Goal: Task Accomplishment & Management: Manage account settings

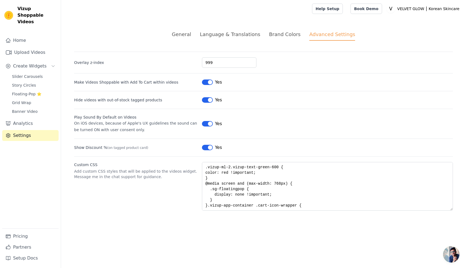
click at [449, 254] on span "Chat öffnen" at bounding box center [452, 254] width 16 height 16
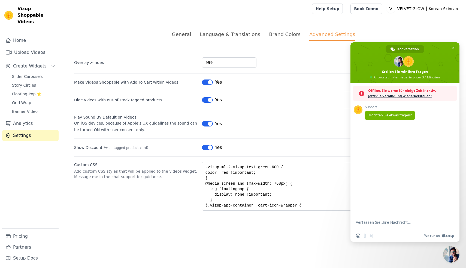
click at [369, 224] on textarea "Verfassen Sie Ihre Nachricht…" at bounding box center [399, 225] width 86 height 10
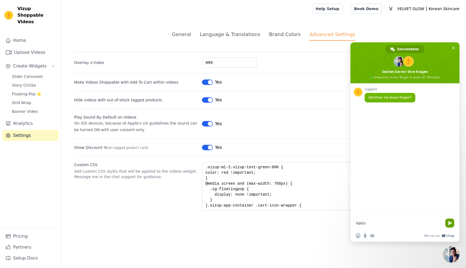
type textarea "Hallo"
click at [448, 222] on span "Senden Sie" at bounding box center [450, 222] width 9 height 9
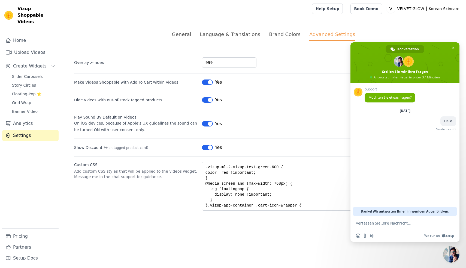
click at [384, 226] on form at bounding box center [399, 223] width 86 height 15
click at [384, 223] on textarea "Verfassen Sie Ihre Nachricht…" at bounding box center [399, 222] width 86 height 5
type textarea "Wie kann ich einstellen das es im Grid auch so aussieht wie beim Video öffnen?"
click at [365, 236] on input "Datei senden" at bounding box center [365, 235] width 4 height 4
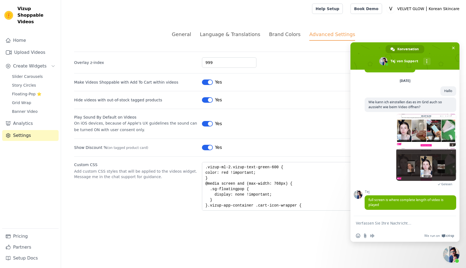
scroll to position [28, 0]
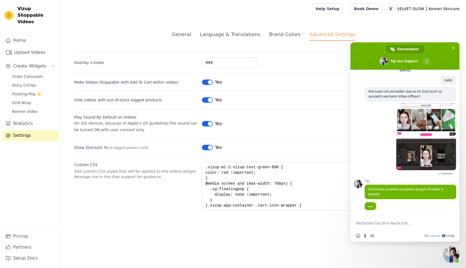
click at [370, 225] on textarea "Verfassen Sie Ihre Nachricht…" at bounding box center [399, 222] width 86 height 5
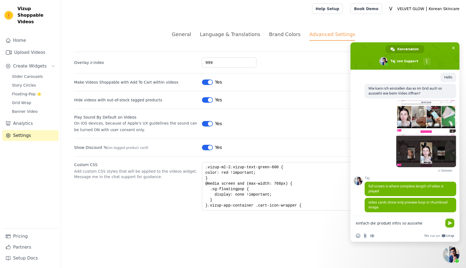
type textarea "einfach die produkt infos so aussehen"
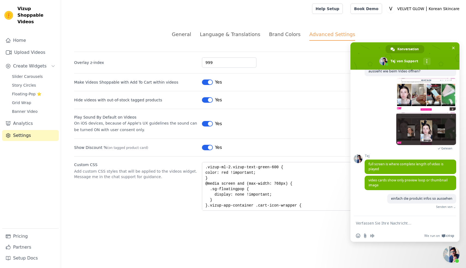
scroll to position [47, 0]
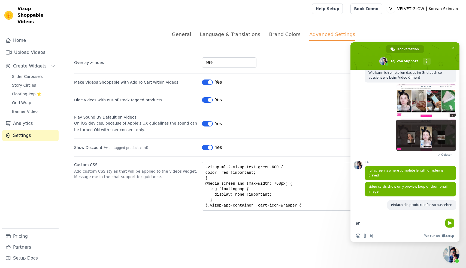
type textarea "a"
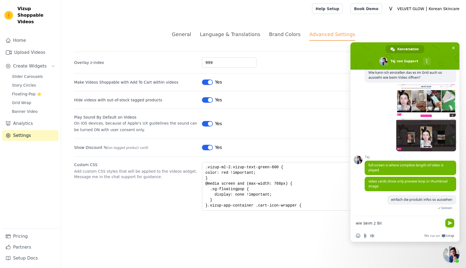
type textarea "wie beim 2 Bild"
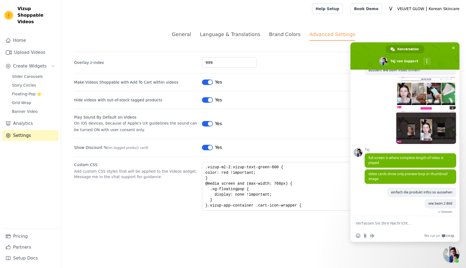
scroll to position [58, 0]
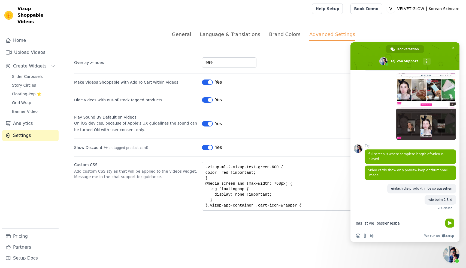
type textarea "das ist viel besser lesbar"
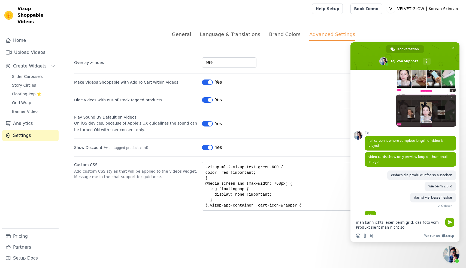
scroll to position [78, 0]
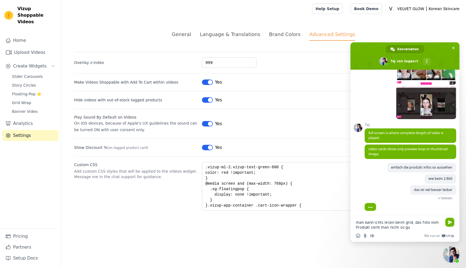
type textarea "man kann ichts lesen beim grid, das foto vom Produkt sieht man nicht so gut"
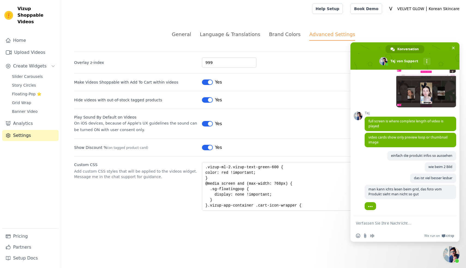
scroll to position [91, 0]
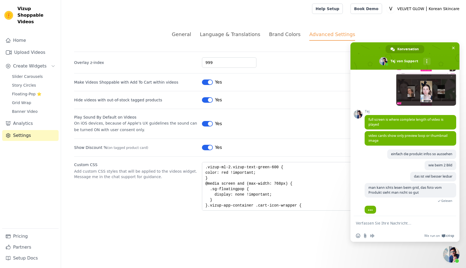
click at [379, 224] on textarea "Verfassen Sie Ihre Nachricht…" at bounding box center [399, 222] width 86 height 5
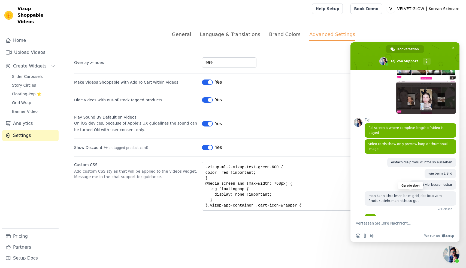
scroll to position [97, 0]
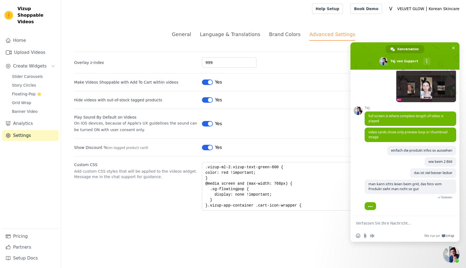
click at [371, 220] on form at bounding box center [399, 223] width 86 height 15
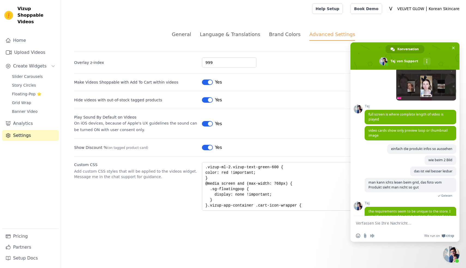
scroll to position [115, 0]
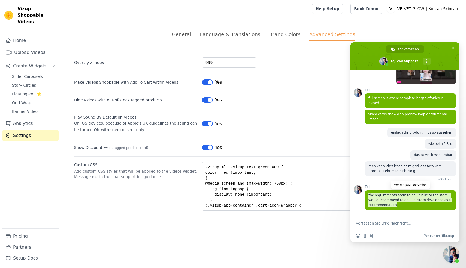
drag, startPoint x: 400, startPoint y: 205, endPoint x: 366, endPoint y: 193, distance: 35.8
click at [366, 193] on span "the requirements seem to be unique to the store. I would recommend to get it cu…" at bounding box center [411, 199] width 92 height 19
copy span "the requirements seem to be unique to the store. I would recommend to get it cu…"
click at [364, 224] on textarea "Verfassen Sie Ihre Nachricht…" at bounding box center [399, 222] width 86 height 5
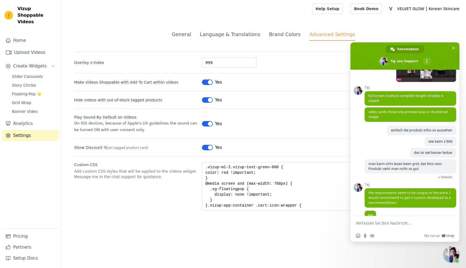
scroll to position [126, 0]
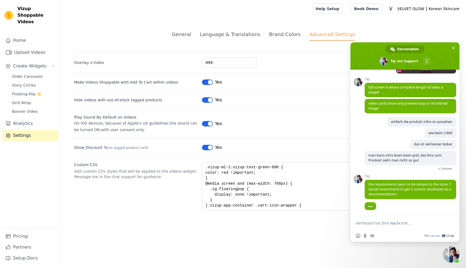
click at [367, 223] on textarea "Verfassen Sie Ihre Nachricht…" at bounding box center [399, 222] width 86 height 5
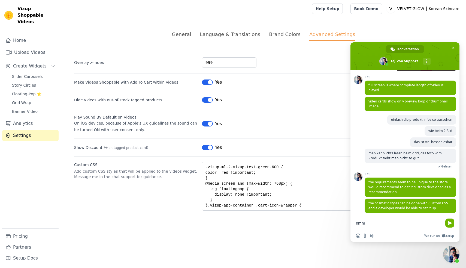
scroll to position [131, 0]
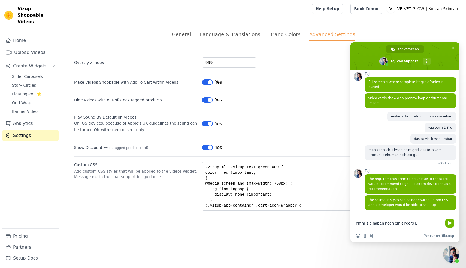
drag, startPoint x: 419, startPoint y: 224, endPoint x: 347, endPoint y: 221, distance: 71.8
click at [347, 221] on body "Vizup Shoppable Videos Home Upload Videos Create Widgets Slider Carousels Story…" at bounding box center [233, 111] width 466 height 223
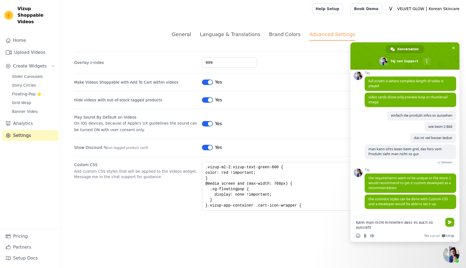
type textarea "Kann man nicht einstellen dass es auch so aussieht?"
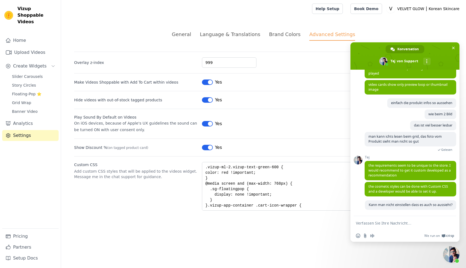
scroll to position [145, 0]
type textarea "Können sie das nicht machen?"
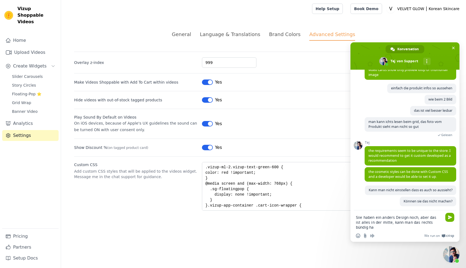
scroll to position [162, 0]
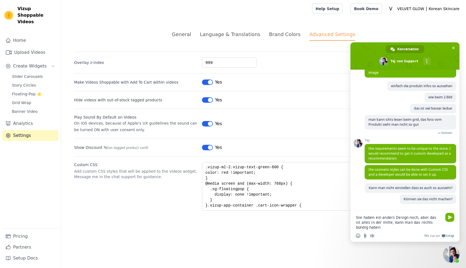
drag, startPoint x: 425, startPoint y: 222, endPoint x: 415, endPoint y: 223, distance: 10.2
click at [415, 223] on textarea "Siie haben ein anders Design noch, aber das ist alles in der mitte, kann man da…" at bounding box center [399, 222] width 86 height 15
type textarea "Siie haben ein anders Design noch, aber das ist alles in der mitte, kann man da…"
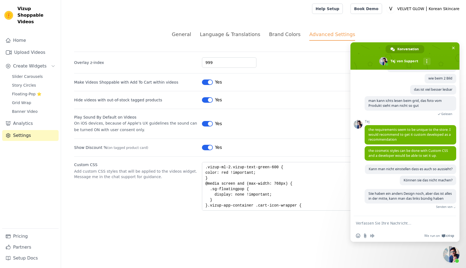
scroll to position [173, 0]
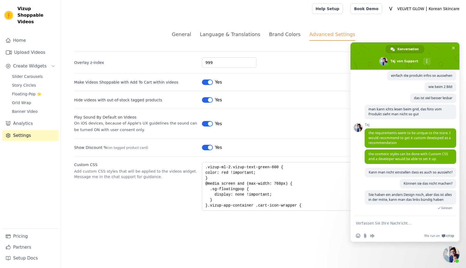
click at [420, 224] on textarea "Verfassen Sie Ihre Nachricht…" at bounding box center [399, 222] width 86 height 5
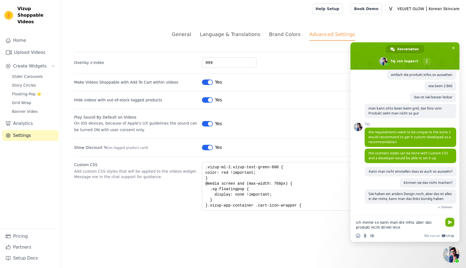
type textarea "ich meine so kann man die infos über das produkt nicht direkt lesen"
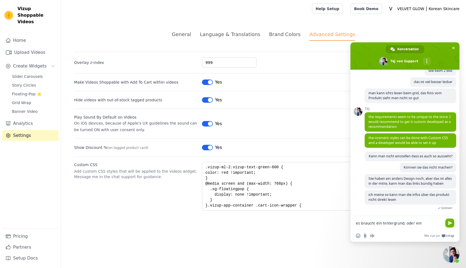
scroll to position [190, 0]
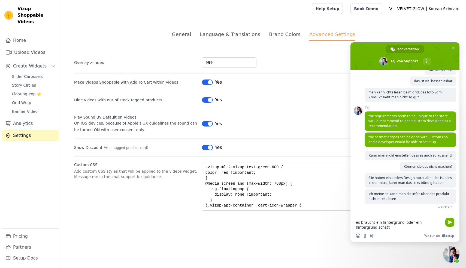
type textarea "es braucht ein hintergrund, oder ein hintergrund schatte"
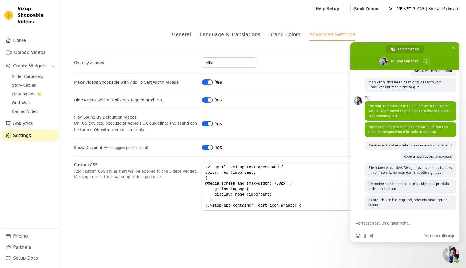
scroll to position [205, 0]
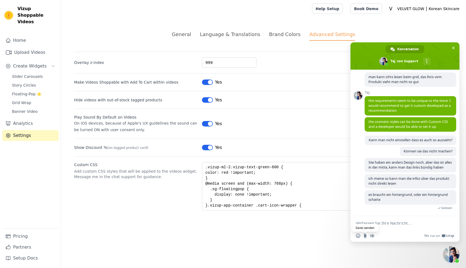
click at [367, 235] on input "Datei senden" at bounding box center [365, 235] width 4 height 4
type input "C:\fakepath\Bildschirmfoto [DATE] 14.39.30.png"
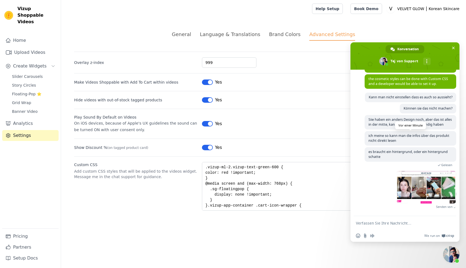
scroll to position [235, 0]
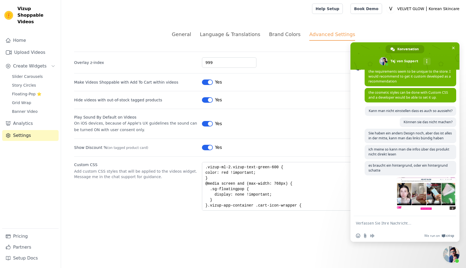
click at [371, 223] on textarea "Verfassen Sie Ihre Nachricht…" at bounding box center [399, 222] width 86 height 5
type textarea "sehen sie man kann es nicht gut lesen"
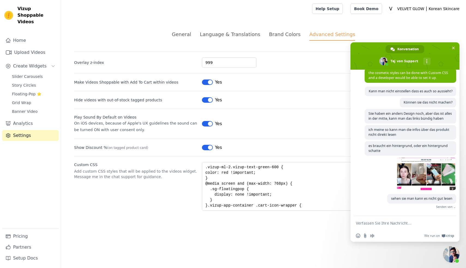
scroll to position [246, 0]
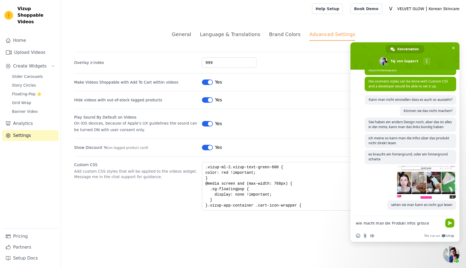
type textarea "wie macht man die Produkt infos grösser"
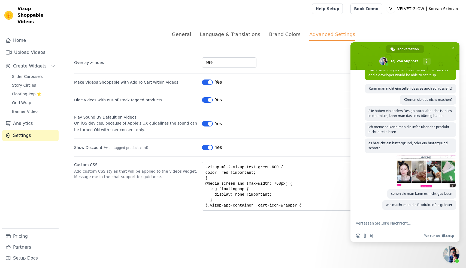
scroll to position [22, 0]
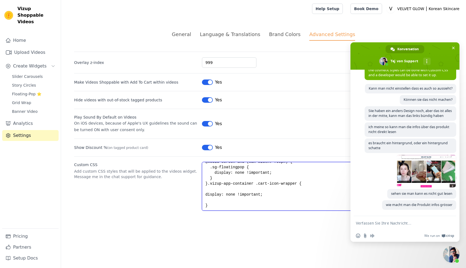
click at [217, 205] on textarea ".vizup-ml-2.vizup-text-green-600 { color: red !important; } @media screen and (…" at bounding box center [327, 186] width 251 height 49
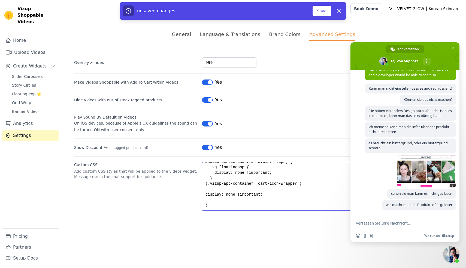
scroll to position [30, 0]
paste textarea "/* Hintergrundschatten für Produktinfos in den Videos */ .vizup-app-container .…"
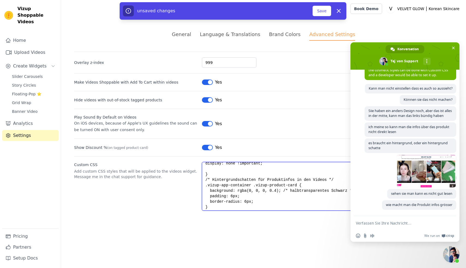
scroll to position [45, 0]
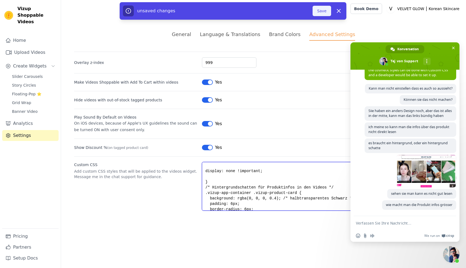
type textarea ".vizup-ml-2.vizup-text-green-600 { color: red !important; } @media screen and (…"
click at [324, 10] on button "Save" at bounding box center [322, 11] width 19 height 10
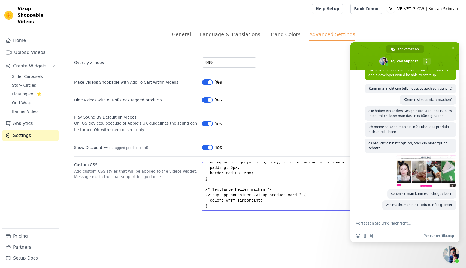
scroll to position [82, 0]
drag, startPoint x: 205, startPoint y: 187, endPoint x: 242, endPoint y: 207, distance: 42.0
click at [250, 215] on div "General Language & Translations Brand Colors Advanced Settings unsaved changes …" at bounding box center [263, 120] width 405 height 206
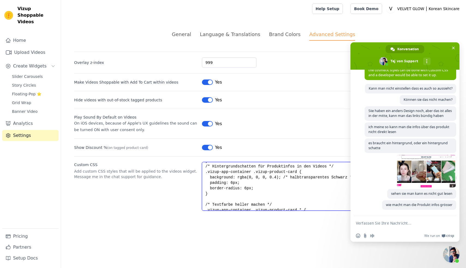
scroll to position [60, 0]
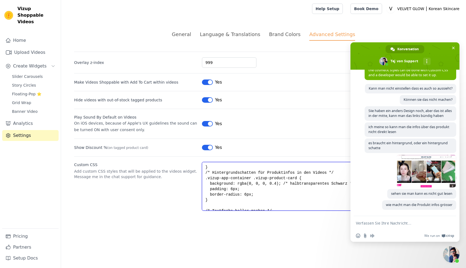
paste textarea "background: linear-gradient(to top, rgba(0,0,0,0.6), rgba(0,0,0,0));"
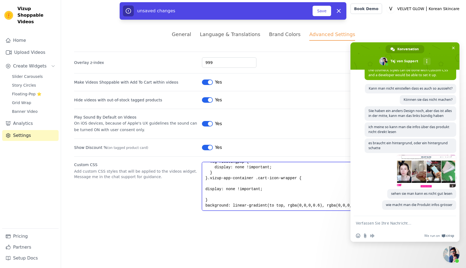
scroll to position [27, 0]
type textarea ".vizup-ml-2.vizup-text-green-600 { color: red !important; } @media screen and (…"
click at [322, 16] on button "Save" at bounding box center [322, 11] width 19 height 10
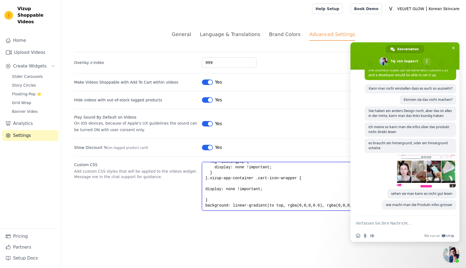
drag, startPoint x: 205, startPoint y: 206, endPoint x: 317, endPoint y: 217, distance: 113.2
click at [317, 217] on div "General Language & Translations Brand Colors Advanced Settings unsaved changes …" at bounding box center [263, 120] width 405 height 206
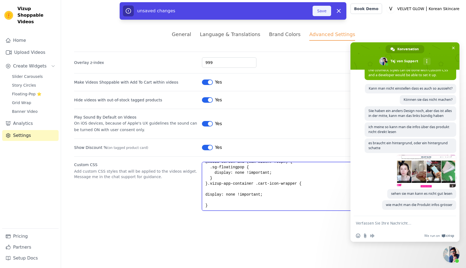
type textarea ".vizup-ml-2.vizup-text-green-600 { color: red !important; } @media screen and (…"
click at [321, 11] on button "Save" at bounding box center [322, 11] width 19 height 10
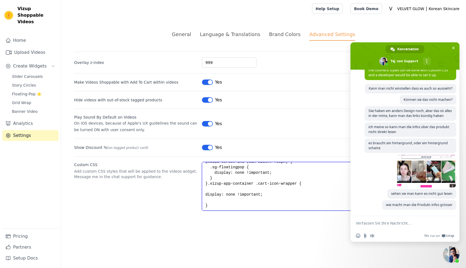
click at [208, 207] on textarea ".vizup-ml-2.vizup-text-green-600 { color: red !important; } @media screen and (…" at bounding box center [327, 186] width 251 height 49
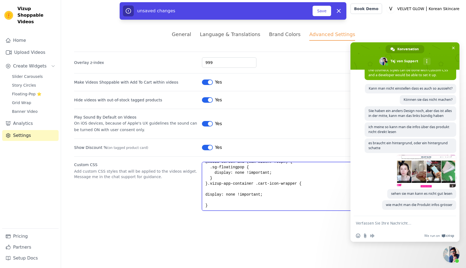
scroll to position [30, 0]
paste textarea "/* Hintergrund für alle Text-Overlays in den Video-Karten */ .vizup-app-contain…"
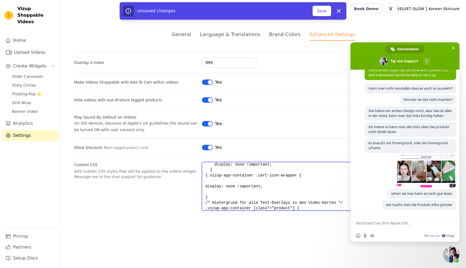
scroll to position [79, 0]
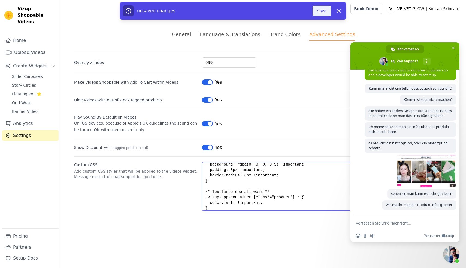
type textarea ".vizup-ml-2.vizup-text-green-600 { color: red !important; } @media screen and (…"
click at [329, 12] on button "Save" at bounding box center [322, 11] width 19 height 10
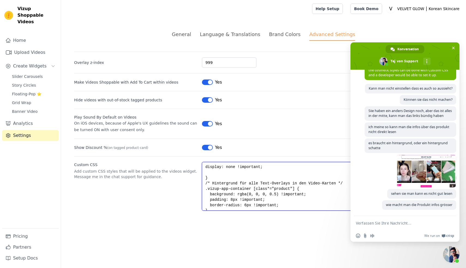
scroll to position [82, 0]
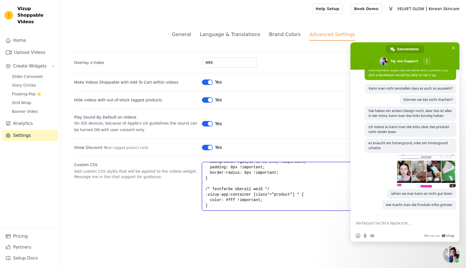
drag, startPoint x: 205, startPoint y: 184, endPoint x: 249, endPoint y: 218, distance: 56.3
click at [250, 219] on div "General Language & Translations Brand Colors Advanced Settings unsaved changes …" at bounding box center [263, 120] width 405 height 206
paste textarea "Nur den Info-Bereich mit Hintergrund versehen */ .vizup-app-container .vizup-pr…"
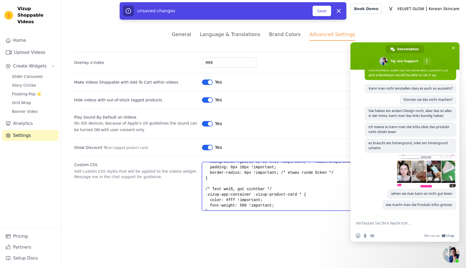
scroll to position [85, 0]
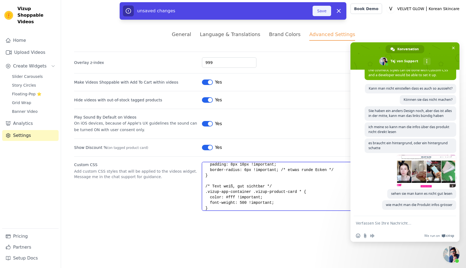
type textarea ".vizup-ml-2.vizup-text-green-600 { color: red !important; } @media screen and (…"
click at [328, 11] on button "Save" at bounding box center [322, 11] width 19 height 10
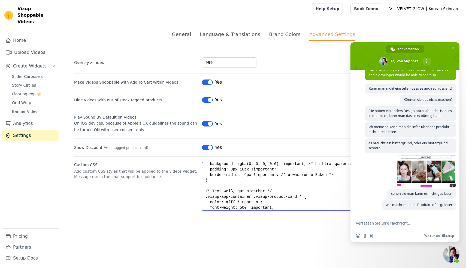
scroll to position [87, 0]
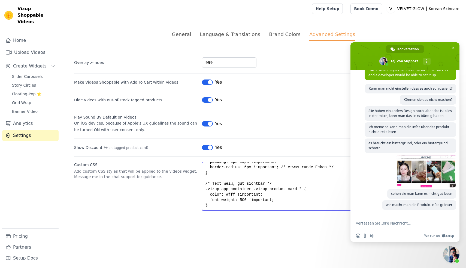
drag, startPoint x: 205, startPoint y: 180, endPoint x: 240, endPoint y: 220, distance: 53.0
click at [240, 220] on div "General Language & Translations Brand Colors Advanced Settings unsaved changes …" at bounding box center [263, 120] width 405 height 206
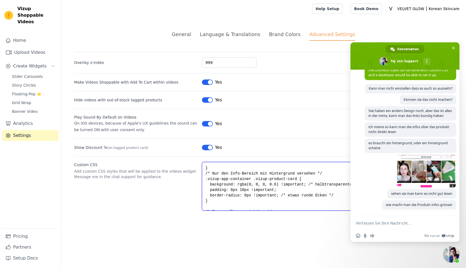
scroll to position [55, 0]
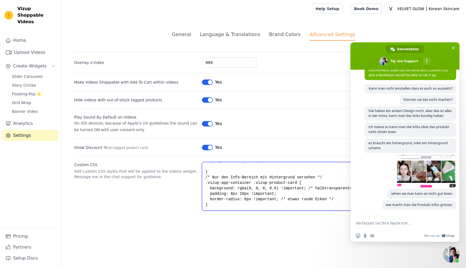
paste textarea "Produktinfo unten als durchgehender Balken */ .vizup-app-container [class*="pro…"
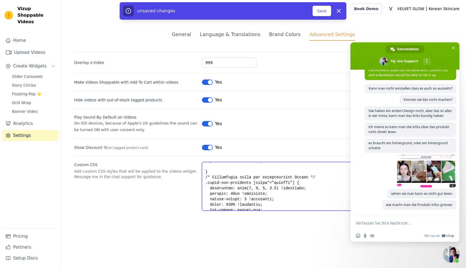
scroll to position [161, 0]
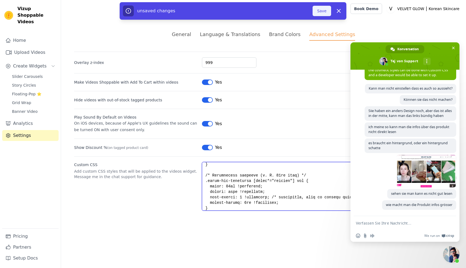
type textarea ".lorem-ip-6.dolor-sita-conse-565 { adipi: eli !seddoeius; } @tempo incidi utl (…"
click at [324, 12] on button "Save" at bounding box center [322, 11] width 19 height 10
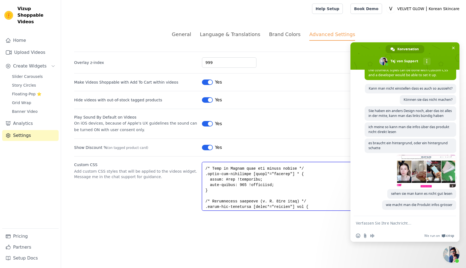
scroll to position [164, 0]
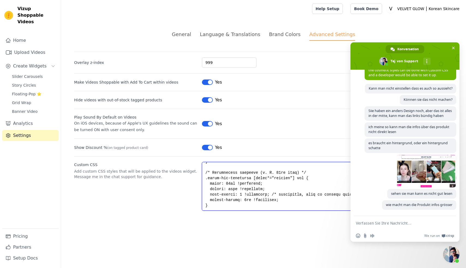
drag, startPoint x: 203, startPoint y: 185, endPoint x: 255, endPoint y: 220, distance: 61.9
click at [255, 220] on div "General Language & Translations Brand Colors Advanced Settings unsaved changes …" at bounding box center [263, 120] width 405 height 206
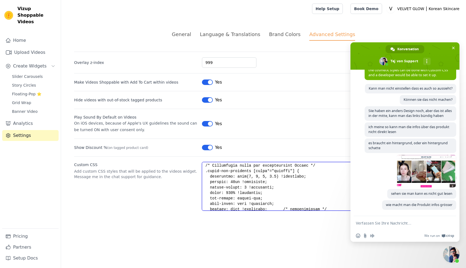
scroll to position [68, 0]
paste textarea "Nur Hintergrund für die Texte hinzufügen */ .vizup-app-container [class*="produ…"
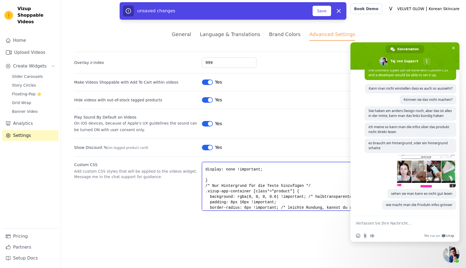
scroll to position [46, 0]
type textarea ".vizup-ml-2.vizup-text-green-600 { color: red !important; } @media screen and (…"
click at [322, 13] on button "Save" at bounding box center [322, 11] width 19 height 10
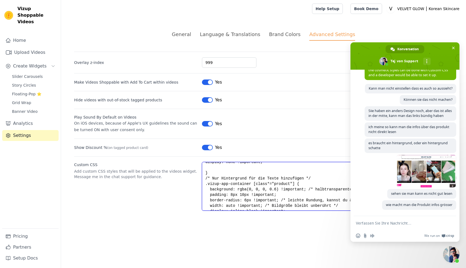
scroll to position [98, 0]
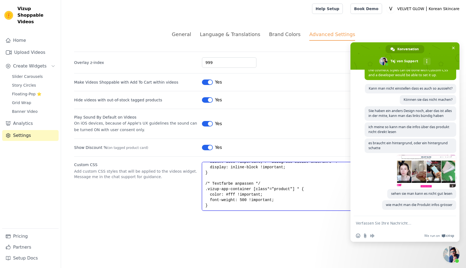
drag, startPoint x: 205, startPoint y: 180, endPoint x: 273, endPoint y: 226, distance: 82.1
click at [273, 223] on html "Vizup Shoppable Videos Home Upload Videos Create Widgets Slider Carousels Story…" at bounding box center [233, 111] width 466 height 223
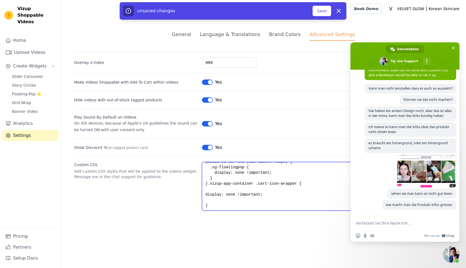
scroll to position [27, 0]
type textarea ".vizup-ml-2.vizup-text-green-600 { color: red !important; } @media screen and (…"
click at [324, 10] on button "Save" at bounding box center [322, 11] width 19 height 10
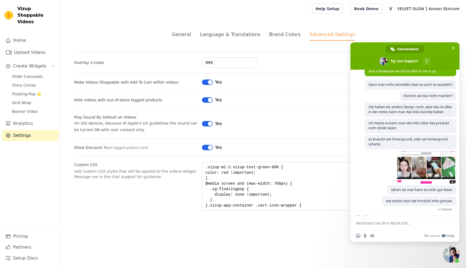
scroll to position [342, 0]
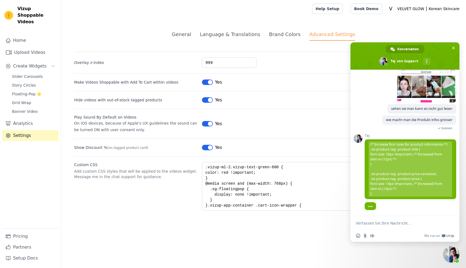
drag, startPoint x: 376, startPoint y: 194, endPoint x: 362, endPoint y: 164, distance: 32.6
click at [362, 164] on div "Support Möchten Sie etwas fragen? [DATE] Hallo Vor 20 Minuten Wie kann ich eins…" at bounding box center [405, 143] width 109 height 146
click at [376, 196] on span "/* Increase font sizes for product information */ .viz-product-tag .product-tit…" at bounding box center [411, 169] width 92 height 60
drag, startPoint x: 378, startPoint y: 194, endPoint x: 370, endPoint y: 141, distance: 53.7
click at [370, 141] on span "/* Increase font sizes for product information */ .viz-product-tag .product-tit…" at bounding box center [410, 168] width 83 height 55
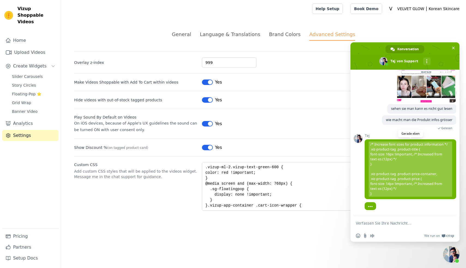
copy span "/* Increase font sizes for product information */ .viz-product-tag .product-tit…"
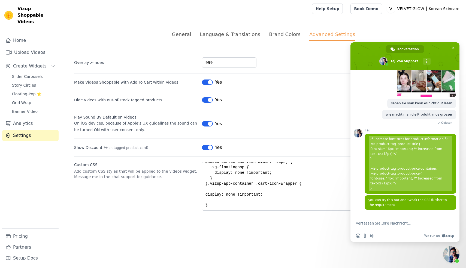
scroll to position [358, 0]
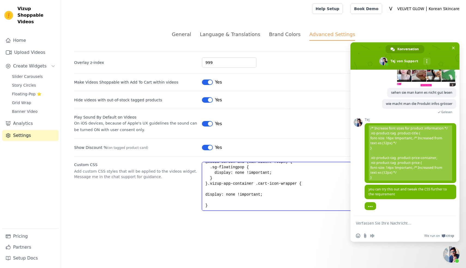
click at [207, 206] on textarea ".vizup-ml-2.vizup-text-green-600 { color: red !important; } @media screen and (…" at bounding box center [327, 186] width 251 height 49
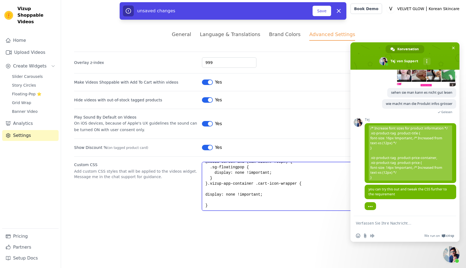
scroll to position [30, 0]
paste textarea "/* Increase font sizes for product information */ .viz-product-tag .product-tit…"
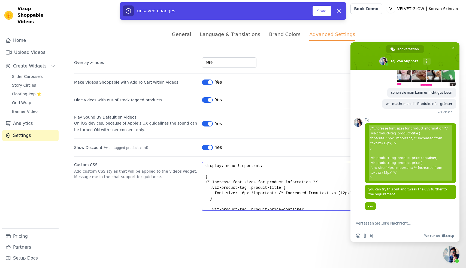
scroll to position [49, 0]
type textarea ".vizup-ml-2.vizup-text-green-600 { color: red !important; } @media screen and (…"
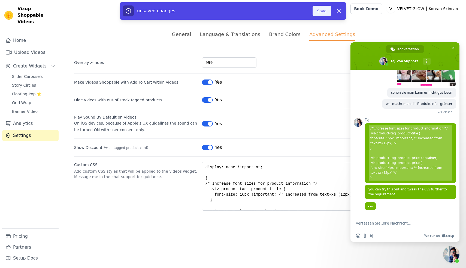
click at [319, 10] on button "Save" at bounding box center [322, 11] width 19 height 10
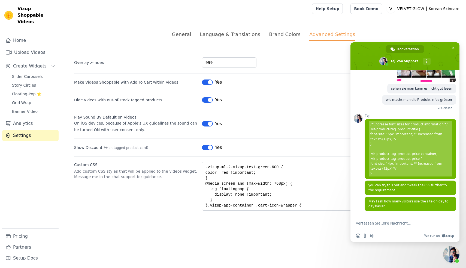
scroll to position [364, 0]
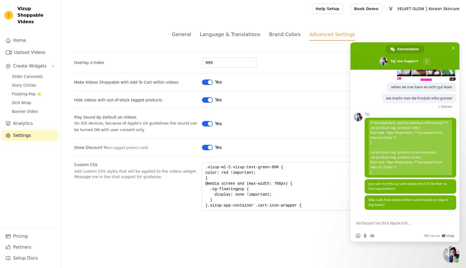
click at [368, 220] on form at bounding box center [399, 223] width 86 height 15
click at [364, 225] on textarea "Verfassen Sie Ihre Nachricht…" at bounding box center [399, 222] width 86 height 5
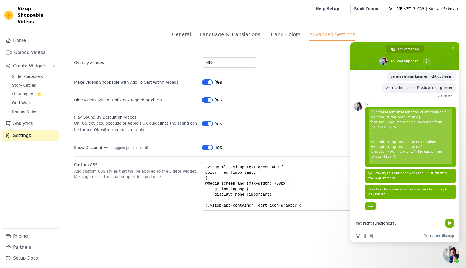
type textarea "hat nicht funktioniert :("
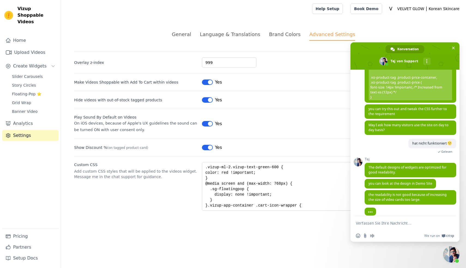
scroll to position [440, 0]
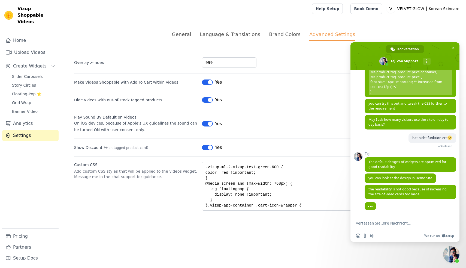
click at [368, 224] on textarea "Verfassen Sie Ihre Nachricht…" at bounding box center [399, 222] width 86 height 5
type textarea "doch hat funktioniert"
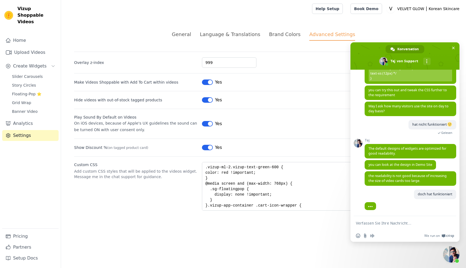
scroll to position [453, 0]
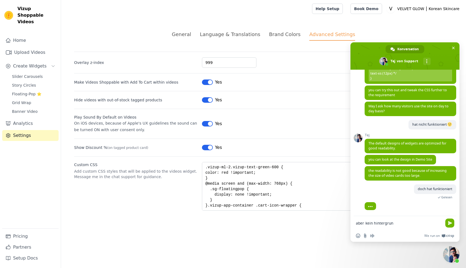
type textarea "aber kein hintergrund"
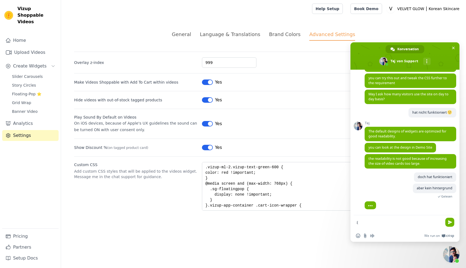
scroll to position [466, 0]
type textarea ":("
click at [448, 221] on span "Senden Sie" at bounding box center [450, 221] width 9 height 9
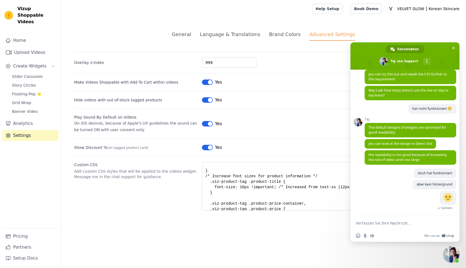
scroll to position [57, 0]
click at [307, 223] on html "Vizup Shoppable Videos Home Upload Videos Create Widgets Slider Carousels Story…" at bounding box center [233, 111] width 466 height 223
click at [453, 249] on span "Chat schließen" at bounding box center [452, 254] width 16 height 16
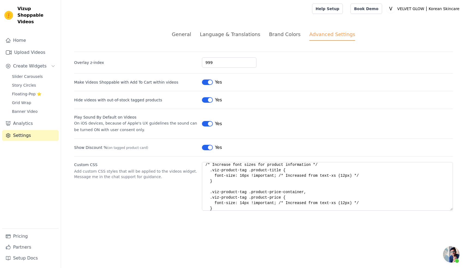
scroll to position [564, 0]
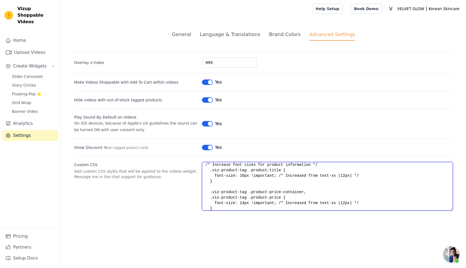
click at [245, 175] on textarea ".vizup-ml-2.vizup-text-green-600 { color: red !important; } @media screen and (…" at bounding box center [327, 186] width 251 height 49
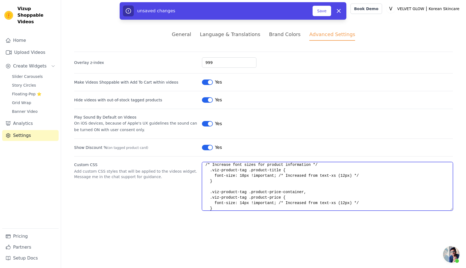
click at [244, 203] on textarea ".vizup-ml-2.vizup-text-green-600 { color: red !important; } @media screen and (…" at bounding box center [327, 186] width 251 height 49
type textarea ".vizup-ml-2.vizup-text-green-600 { color: red !important; } @media screen and (…"
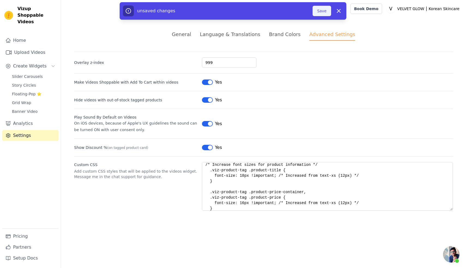
click at [319, 13] on button "Save" at bounding box center [322, 11] width 19 height 10
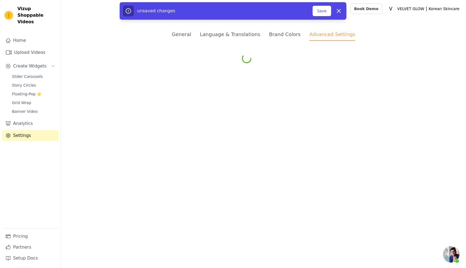
scroll to position [553, 0]
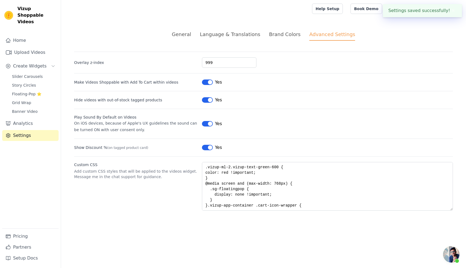
click at [453, 250] on span "Chat öffnen" at bounding box center [452, 254] width 16 height 16
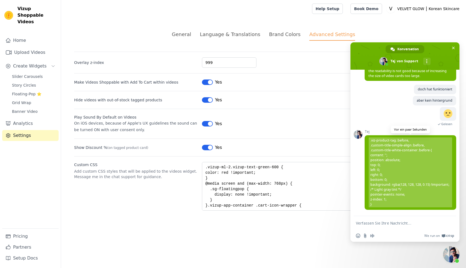
drag, startPoint x: 379, startPoint y: 206, endPoint x: 366, endPoint y: 140, distance: 67.2
click at [366, 140] on span ".viz-product-tag::before, .custom-title-simple-align::before, .custom-title-whi…" at bounding box center [411, 172] width 92 height 74
copy span ".viz-product-tag::before, .custom-title-simple-align::before, .custom-title-whi…"
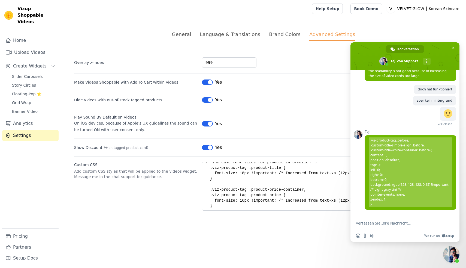
scroll to position [71, 0]
click at [218, 206] on textarea ".vizup-ml-2.vizup-text-green-600 { color: red !important; } @media screen and (…" at bounding box center [327, 186] width 251 height 49
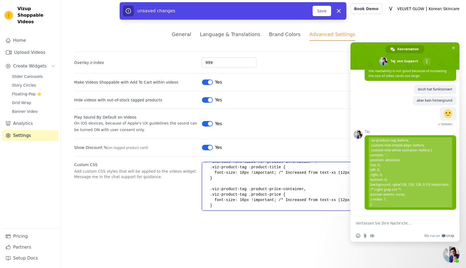
paste textarea ".viz-product-tag::before, .custom-title-simple-align::before, .custom-title-whi…"
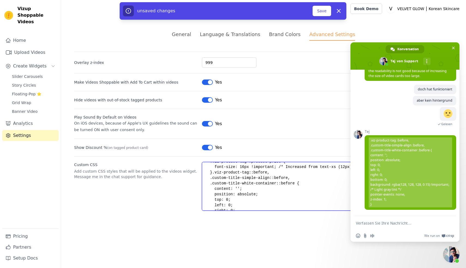
scroll to position [102, 0]
click at [213, 174] on textarea ".vizup-ml-2.vizup-text-green-600 { color: red !important; } @media screen and (…" at bounding box center [327, 186] width 251 height 49
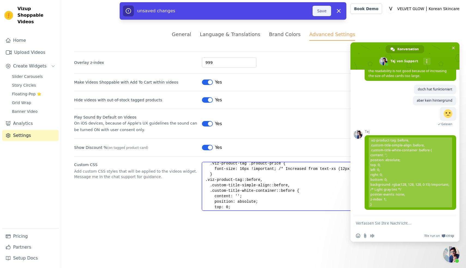
type textarea ".vizup-ml-2.vizup-text-green-600 { color: red !important; } @media screen and (…"
click at [319, 13] on button "Save" at bounding box center [322, 11] width 19 height 10
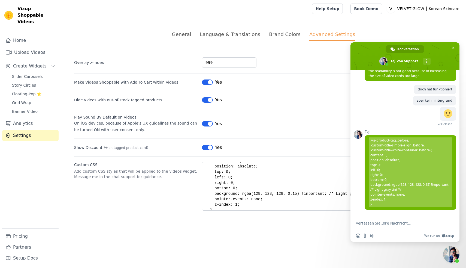
scroll to position [140, 0]
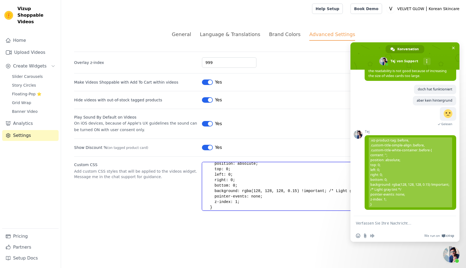
click at [296, 190] on textarea ".vizup-ml-2.vizup-text-green-600 { color: red !important; } @media screen and (…" at bounding box center [327, 186] width 251 height 49
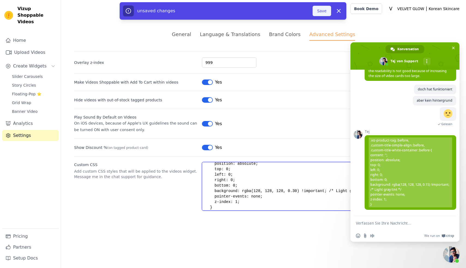
type textarea ".vizup-ml-2.vizup-text-green-600 { color: red !important; } @media screen and (…"
click at [319, 11] on button "Save" at bounding box center [322, 11] width 19 height 10
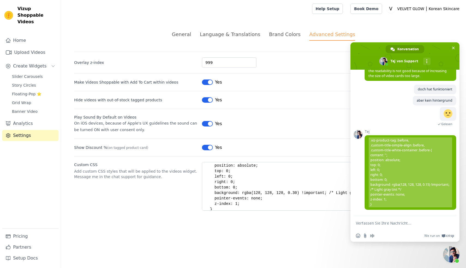
scroll to position [142, 0]
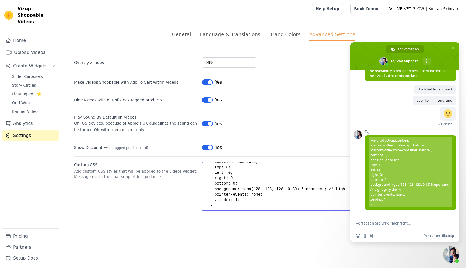
click at [295, 188] on textarea ".vizup-ml-2.vizup-text-green-600 { color: red !important; } @media screen and (…" at bounding box center [327, 186] width 251 height 49
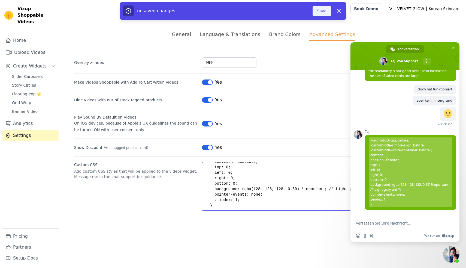
type textarea ".vizup-ml-2.vizup-text-green-600 { color: red !important; } @media screen and (…"
click at [324, 9] on button "Save" at bounding box center [322, 11] width 19 height 10
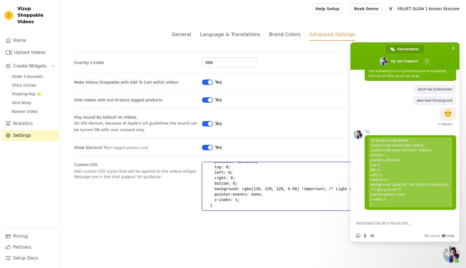
click at [295, 189] on textarea ".vizup-ml-2.vizup-text-green-600 { color: red !important; } @media screen and (…" at bounding box center [327, 186] width 251 height 49
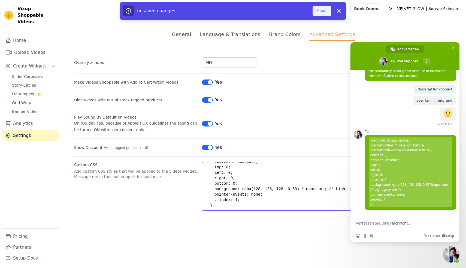
type textarea ".vizup-ml-2.vizup-text-green-600 { color: red !important; } @media screen and (…"
click at [319, 9] on button "Save" at bounding box center [322, 11] width 19 height 10
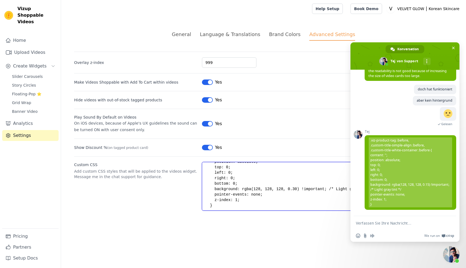
click at [297, 188] on textarea ".vizup-ml-2.vizup-text-green-600 { color: red !important; } @media screen and (…" at bounding box center [327, 186] width 251 height 49
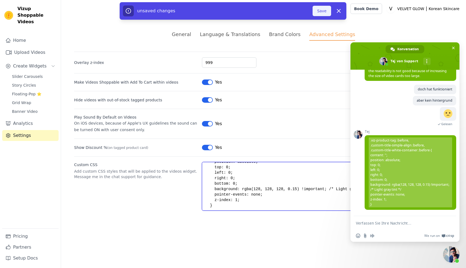
type textarea ".vizup-ml-2.vizup-text-green-600 { color: red !important; } @media screen and (…"
click at [322, 10] on button "Save" at bounding box center [322, 11] width 19 height 10
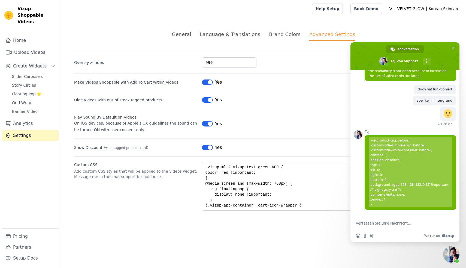
click at [382, 226] on form at bounding box center [399, 223] width 86 height 15
click at [377, 223] on textarea "Verfassen Sie Ihre Nachricht…" at bounding box center [399, 222] width 86 height 5
type textarea "Viel besser danke"
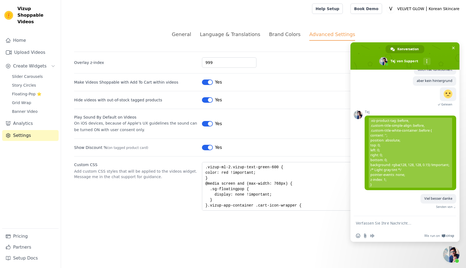
scroll to position [567, 0]
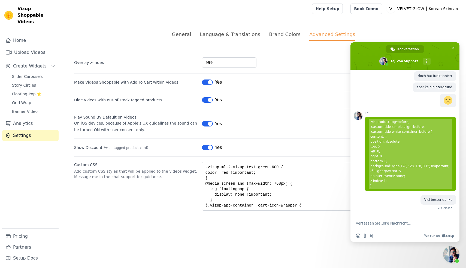
click at [370, 223] on textarea "Verfassen Sie Ihre Nachricht…" at bounding box center [399, 222] width 86 height 5
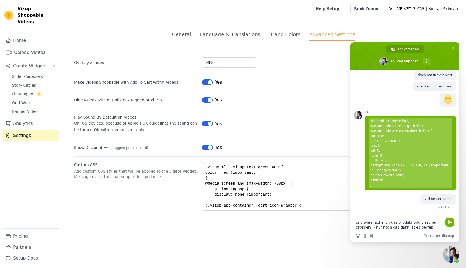
type textarea "und wie mache ich das produkt bild bisschen grösser? :) nur noch das dann ist e…"
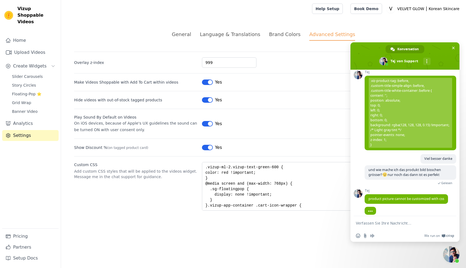
scroll to position [613, 0]
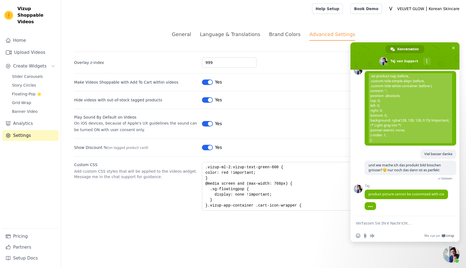
click at [390, 225] on textarea "Verfassen Sie Ihre Nachricht…" at bounding box center [399, 222] width 86 height 5
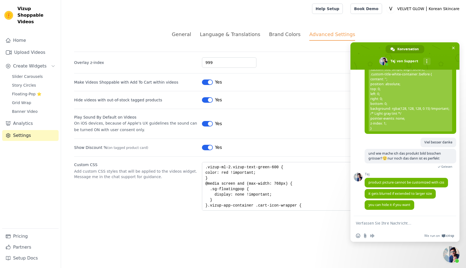
scroll to position [625, 0]
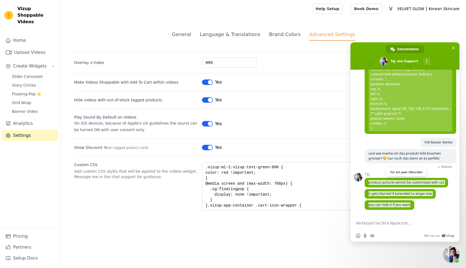
drag, startPoint x: 414, startPoint y: 205, endPoint x: 370, endPoint y: 181, distance: 49.7
drag, startPoint x: 369, startPoint y: 181, endPoint x: 402, endPoint y: 213, distance: 45.9
drag, startPoint x: 433, startPoint y: 194, endPoint x: 365, endPoint y: 193, distance: 68.7
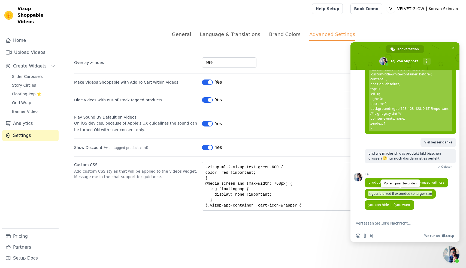
click at [364, 193] on div "Support Möchten Sie etwas fragen? [DATE] Hallo Vor 30 Minuten Wie kann ich eins…" at bounding box center [405, 143] width 109 height 146
type textarea "also ich rede von 1 cm grösser"
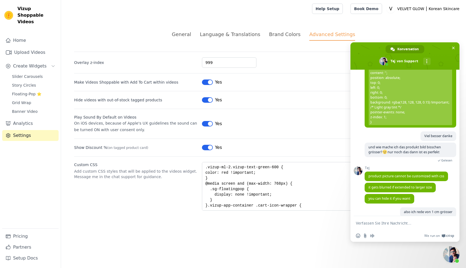
scroll to position [638, 0]
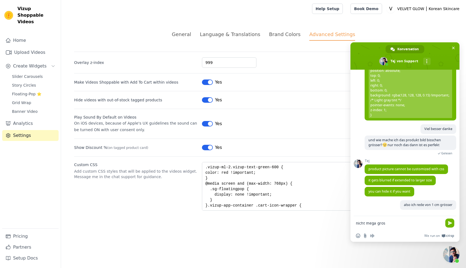
type textarea "nicht mega gross"
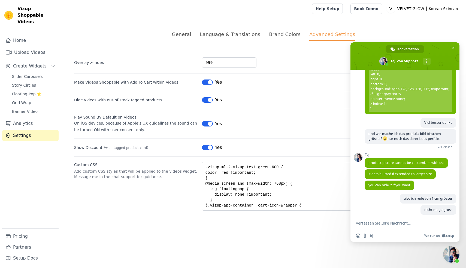
scroll to position [649, 0]
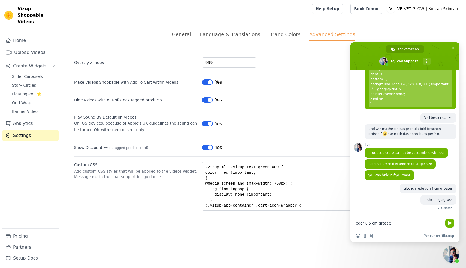
type textarea "oder 0,5 cm grösser"
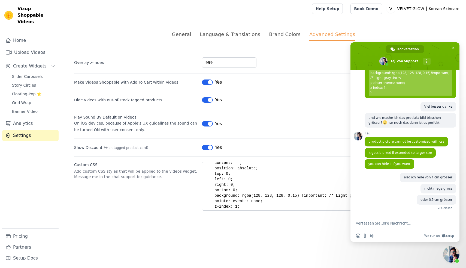
scroll to position [142, 0]
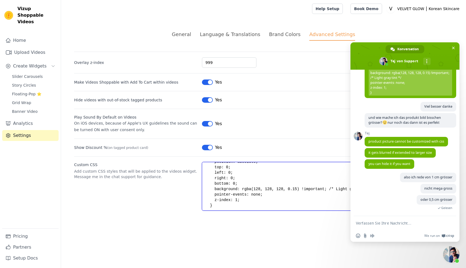
click at [218, 206] on textarea ".vizup-ml-2.vizup-text-green-600 { color: red !important; } @media screen and (…" at bounding box center [327, 186] width 251 height 49
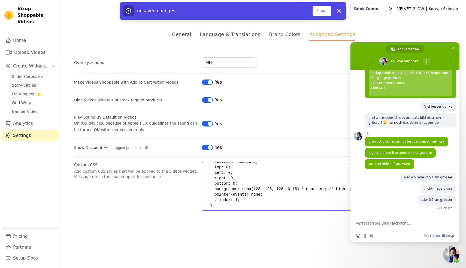
click at [220, 203] on textarea ".vizup-ml-2.vizup-text-green-600 { color: red !important; } @media screen and (…" at bounding box center [327, 186] width 251 height 49
paste textarea "/* Produktbilder im Overlay vergrößern */ .viz-product-tag img { width: 60px !i…"
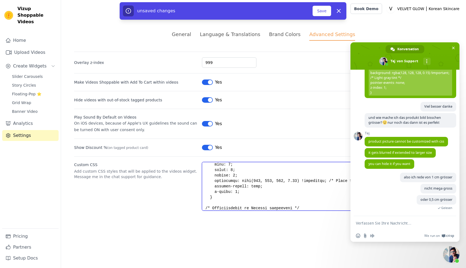
scroll to position [172, 0]
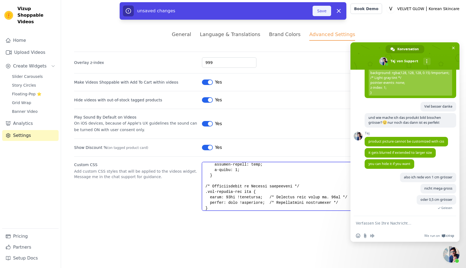
type textarea ".lorem-ip-4.dolor-sita-conse-568 { adipi: eli !seddoeius; } @tempo incidi utl (…"
click at [329, 11] on button "Save" at bounding box center [322, 11] width 19 height 10
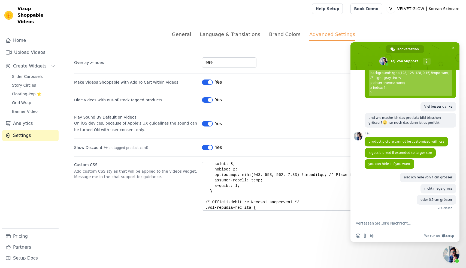
scroll to position [175, 0]
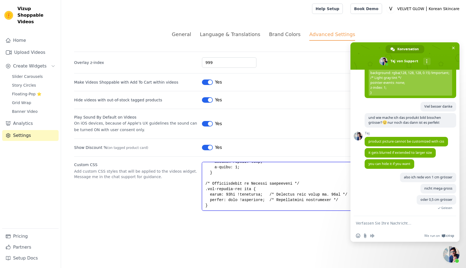
click at [228, 194] on textarea "Custom CSS" at bounding box center [327, 186] width 251 height 49
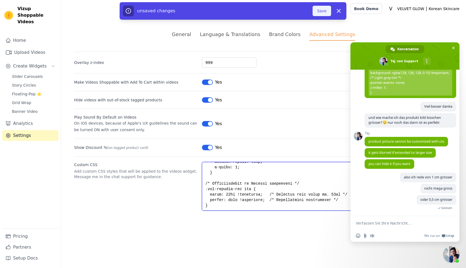
type textarea ".lorem-ip-9.dolor-sita-conse-387 { adipi: eli !seddoeius; } @tempo incidi utl (…"
click at [321, 13] on button "Save" at bounding box center [322, 11] width 19 height 10
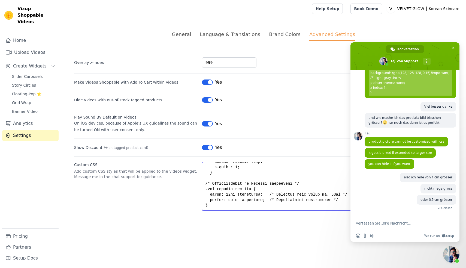
click at [205, 184] on textarea "Custom CSS" at bounding box center [327, 186] width 251 height 49
drag, startPoint x: 205, startPoint y: 183, endPoint x: 241, endPoint y: 209, distance: 43.9
click at [241, 209] on textarea "Custom CSS" at bounding box center [327, 186] width 251 height 49
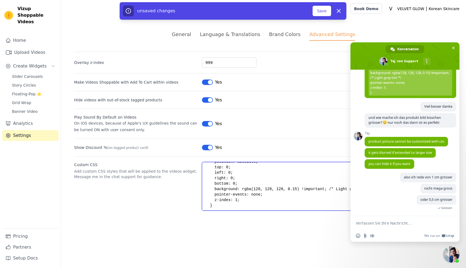
scroll to position [147, 0]
type textarea ".vizup-ml-2.vizup-text-green-600 { color: red !important; } @media screen and (…"
click at [325, 11] on button "Save" at bounding box center [322, 11] width 19 height 10
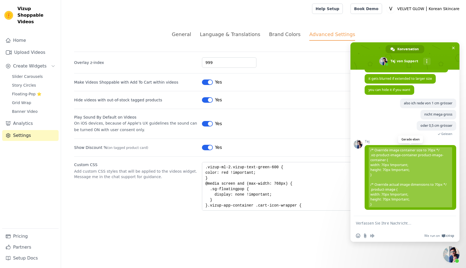
scroll to position [735, 0]
click at [420, 178] on span "/* Override image container size to 70px */ .viz-product-image-container.produc…" at bounding box center [410, 177] width 83 height 60
drag, startPoint x: 380, startPoint y: 206, endPoint x: 362, endPoint y: 163, distance: 46.5
click at [361, 163] on div "Support Möchten Sie etwas fragen? [DATE] Hallo Vor 44 Minuten Wie kann ich eins…" at bounding box center [405, 143] width 109 height 146
drag, startPoint x: 376, startPoint y: 204, endPoint x: 366, endPoint y: 147, distance: 57.4
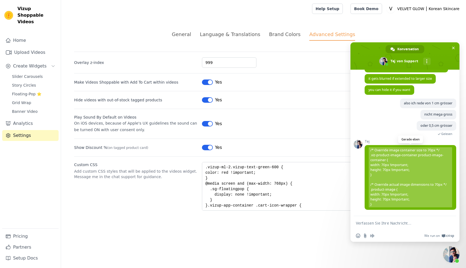
click at [366, 147] on span "/* Override image container size to 70px */ .viz-product-image-container.produc…" at bounding box center [411, 177] width 92 height 65
copy span "/* Override image container size to 70px */ .viz-product-image-container.produc…"
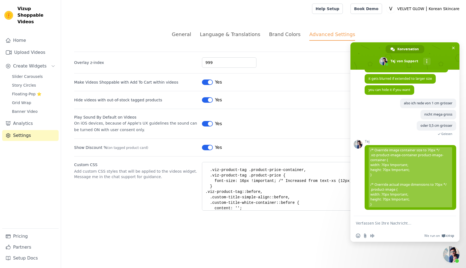
scroll to position [147, 0]
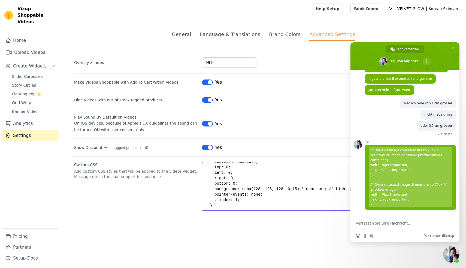
click at [216, 203] on textarea ".vizup-ml-2.vizup-text-green-600 { color: red !important; } @media screen and (…" at bounding box center [327, 186] width 251 height 49
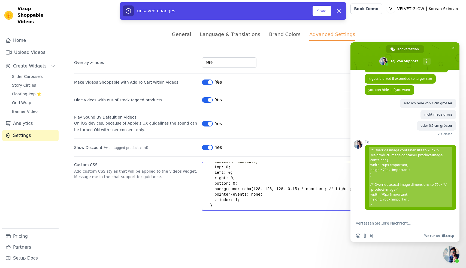
paste textarea "/* Override image container size to 70px */ .viz-product-image-container.produc…"
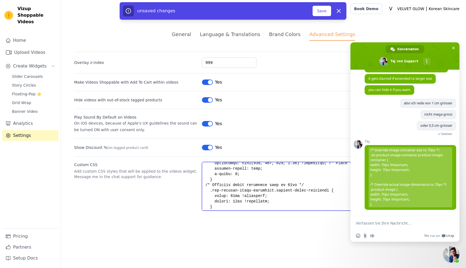
scroll to position [167, 0]
type textarea ".vizup-ml-2.vizup-text-green-600 { color: red !important; } @media screen and (…"
click at [324, 12] on button "Save" at bounding box center [322, 11] width 19 height 10
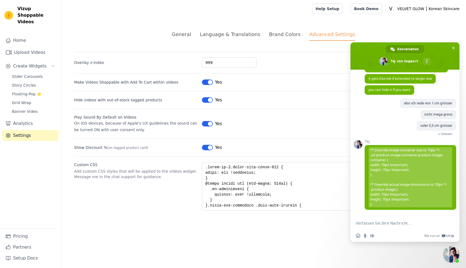
click at [377, 222] on textarea "Verfassen Sie Ihre Nachricht…" at bounding box center [399, 222] width 86 height 5
type textarea "Ja perfekt :)"
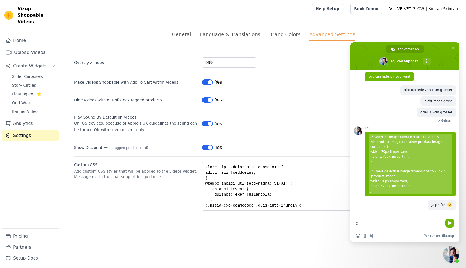
scroll to position [748, 0]
type textarea "dankeschön"
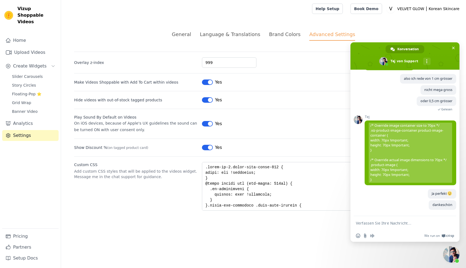
scroll to position [759, 0]
click at [25, 74] on span "Slider Carousels" at bounding box center [27, 76] width 31 height 5
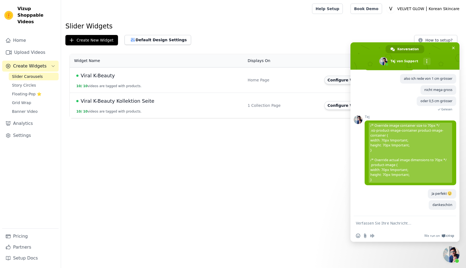
click at [329, 81] on button "Configure Widget" at bounding box center [347, 80] width 44 height 9
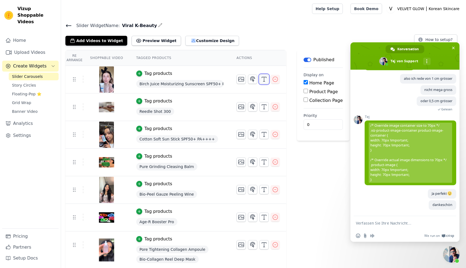
click at [263, 81] on line "button" at bounding box center [264, 81] width 2 height 0
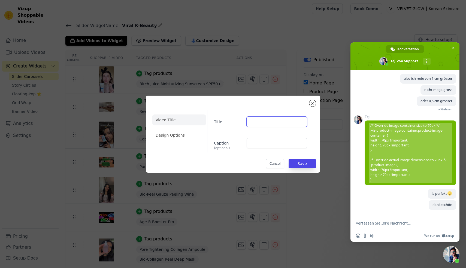
click at [254, 120] on input "Title" at bounding box center [277, 121] width 61 height 10
type input "Round Lab"
click at [178, 136] on li "Design Options" at bounding box center [179, 135] width 54 height 11
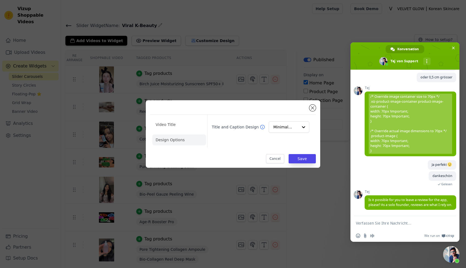
scroll to position [805, 0]
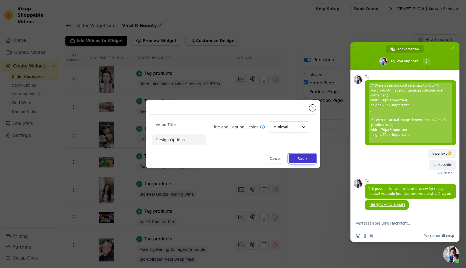
click at [305, 159] on button "Save" at bounding box center [302, 158] width 27 height 9
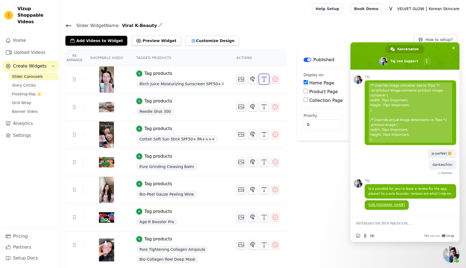
click at [264, 81] on line "button" at bounding box center [264, 79] width 0 height 4
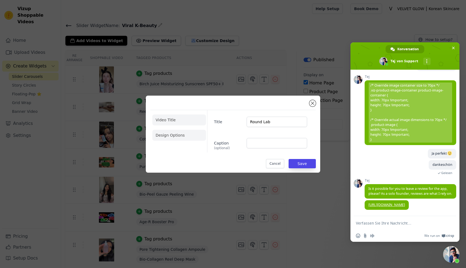
click at [167, 138] on li "Design Options" at bounding box center [179, 135] width 54 height 11
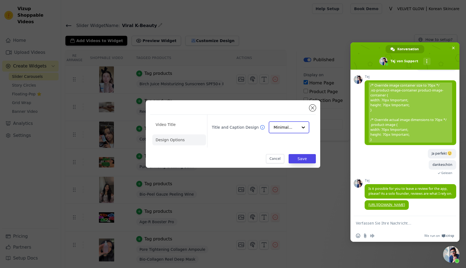
click at [285, 131] on input "Title and Caption Design" at bounding box center [286, 127] width 24 height 11
click at [291, 152] on div "Overlay" at bounding box center [289, 151] width 41 height 11
click at [303, 158] on button "Save" at bounding box center [302, 158] width 27 height 9
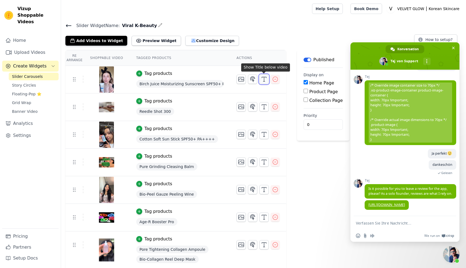
click at [263, 79] on icon "button" at bounding box center [264, 79] width 7 height 7
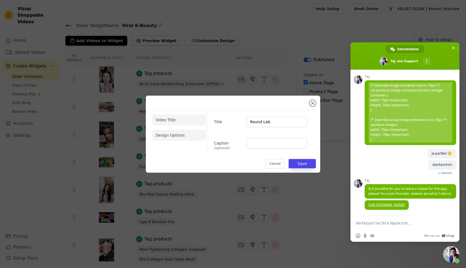
click at [192, 136] on li "Design Options" at bounding box center [179, 135] width 54 height 11
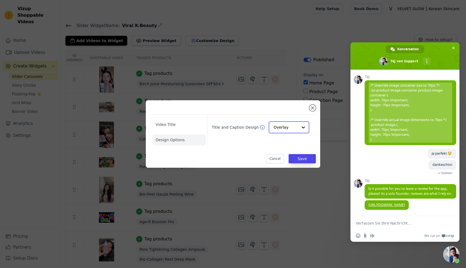
click at [284, 127] on input "Title and Caption Design" at bounding box center [286, 127] width 24 height 11
click at [289, 138] on div "Card" at bounding box center [289, 139] width 41 height 11
click at [306, 157] on button "Save" at bounding box center [302, 158] width 27 height 9
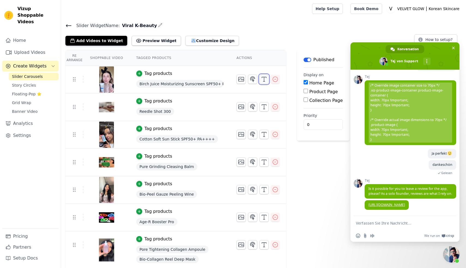
click at [266, 81] on icon "button" at bounding box center [264, 79] width 7 height 7
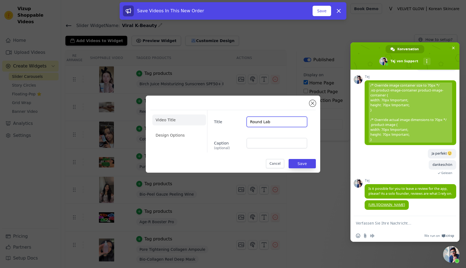
drag, startPoint x: 278, startPoint y: 123, endPoint x: 274, endPoint y: 123, distance: 3.5
type input "R"
click at [274, 161] on button "Cancel" at bounding box center [275, 163] width 18 height 9
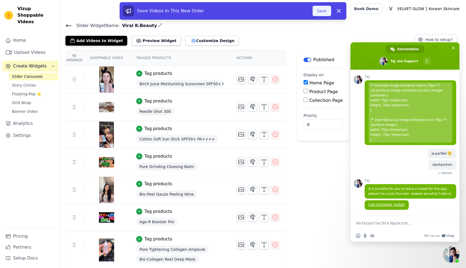
click at [323, 12] on button "Save" at bounding box center [322, 11] width 19 height 10
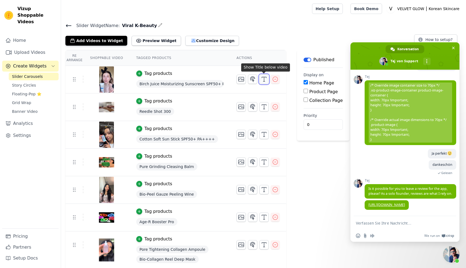
click at [261, 79] on icon "button" at bounding box center [264, 79] width 7 height 7
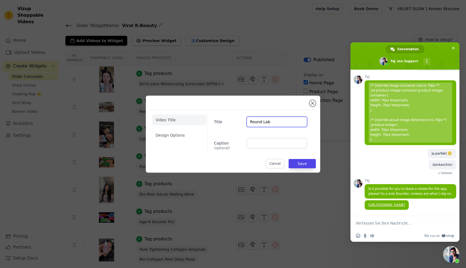
click at [277, 122] on input "Round Lab" at bounding box center [277, 121] width 61 height 10
type input "R"
click at [305, 164] on button "Save" at bounding box center [302, 163] width 27 height 9
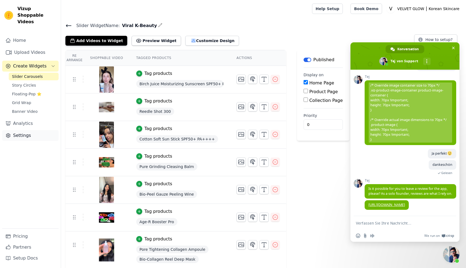
click at [17, 130] on link "Settings" at bounding box center [30, 135] width 56 height 11
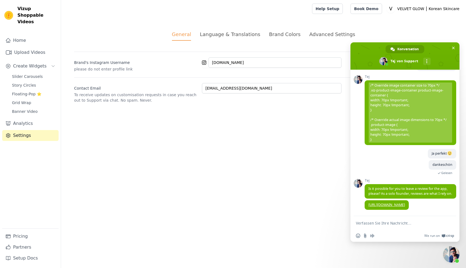
click at [313, 36] on div "Advanced Settings" at bounding box center [333, 34] width 46 height 7
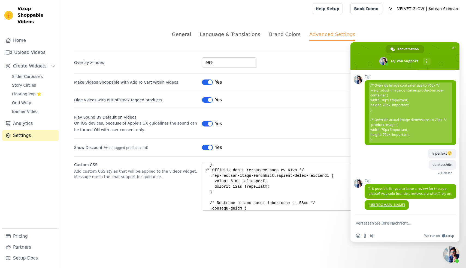
scroll to position [202, 0]
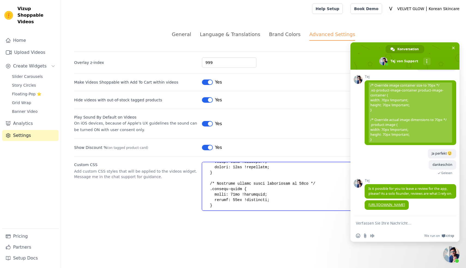
drag, startPoint x: 234, startPoint y: 193, endPoint x: 232, endPoint y: 194, distance: 2.7
click at [232, 194] on textarea "Custom CSS" at bounding box center [327, 186] width 251 height 49
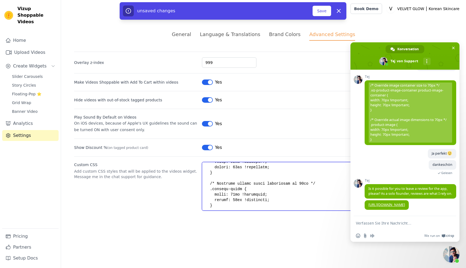
click at [237, 198] on textarea "Custom CSS" at bounding box center [327, 186] width 251 height 49
type textarea ".vizup-ml-2.vizup-text-green-600 { color: red !important; } @media screen and (…"
click at [325, 14] on button "Save" at bounding box center [322, 11] width 19 height 10
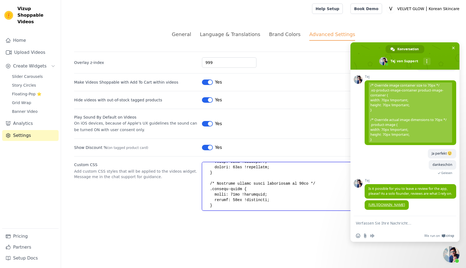
click at [234, 193] on textarea "Custom CSS" at bounding box center [327, 186] width 251 height 49
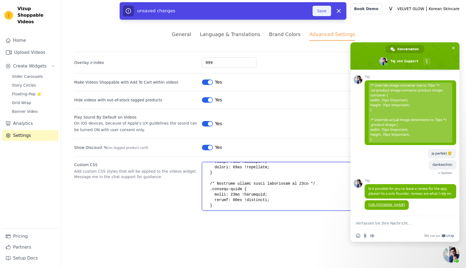
type textarea ".vizup-ml-2.vizup-text-green-600 { color: red !important; } @media screen and (…"
click at [316, 15] on button "Save" at bounding box center [322, 11] width 19 height 10
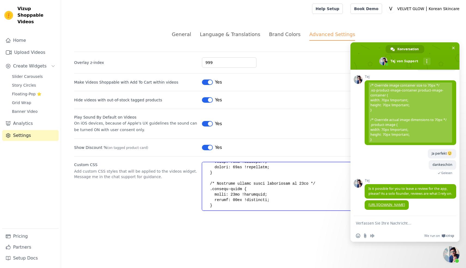
click at [233, 194] on textarea "Custom CSS" at bounding box center [327, 186] width 251 height 49
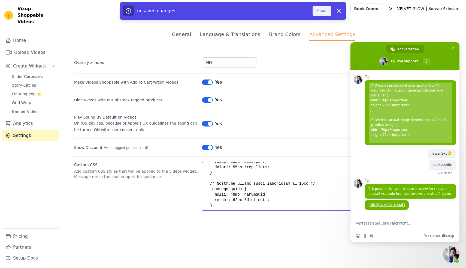
type textarea ".vizup-ml-2.vizup-text-green-600 { color: red !important; } @media screen and (…"
click at [326, 10] on button "Save" at bounding box center [322, 11] width 19 height 10
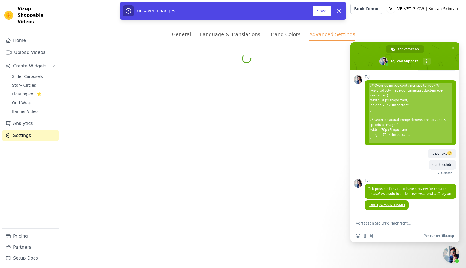
click at [374, 223] on textarea "Verfassen Sie Ihre Nachricht…" at bounding box center [399, 222] width 86 height 5
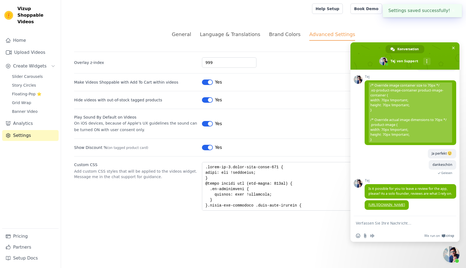
type textarea "y"
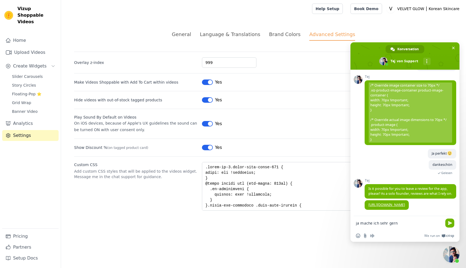
type textarea "ja mache ich sehr gerne"
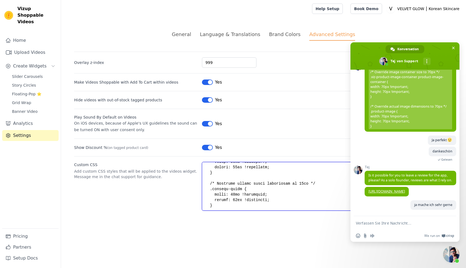
click at [235, 199] on textarea "Custom CSS" at bounding box center [327, 186] width 251 height 49
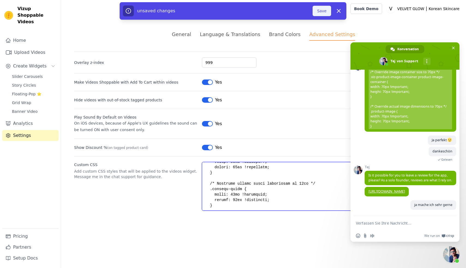
type textarea ".vizup-ml-2.vizup-text-green-600 { color: red !important; } @media screen and (…"
click at [318, 13] on button "Save" at bounding box center [322, 11] width 19 height 10
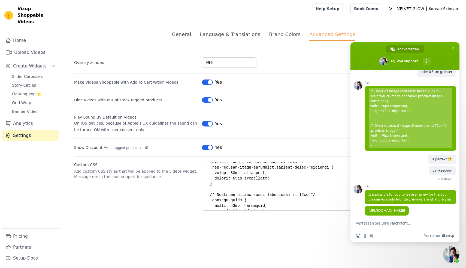
scroll to position [190, 0]
click at [232, 172] on textarea "Custom CSS" at bounding box center [327, 186] width 251 height 49
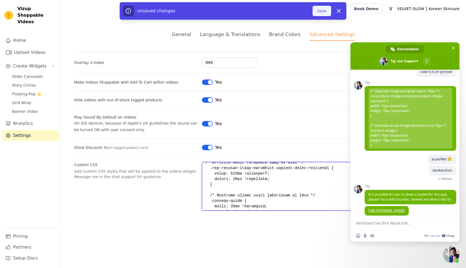
type textarea ".vizup-ml-2.vizup-text-green-600 { color: red !important; } @media screen and (…"
click at [322, 10] on button "Save" at bounding box center [322, 11] width 19 height 10
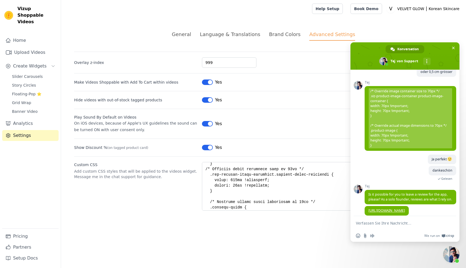
scroll to position [176, 0]
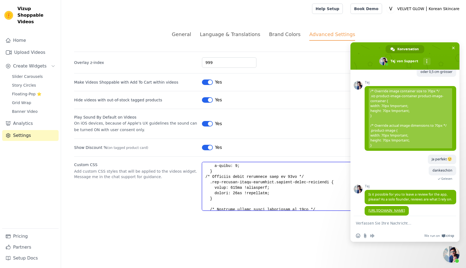
click at [235, 187] on textarea "Custom CSS" at bounding box center [327, 186] width 251 height 49
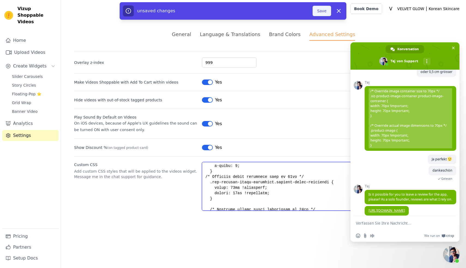
type textarea ".vizup-ml-2.vizup-text-green-600 { color: red !important; } @media screen and (…"
click at [324, 12] on button "Save" at bounding box center [322, 11] width 19 height 10
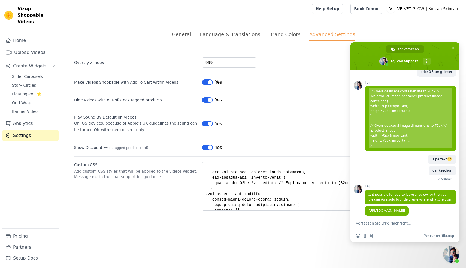
scroll to position [87, 0]
click at [453, 250] on span "Chat schließen" at bounding box center [452, 254] width 16 height 16
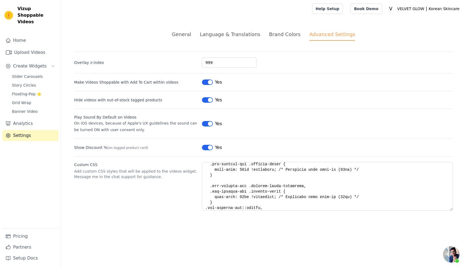
scroll to position [73, 0]
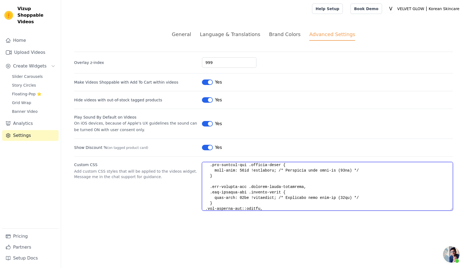
click at [245, 170] on textarea "Custom CSS" at bounding box center [327, 186] width 251 height 49
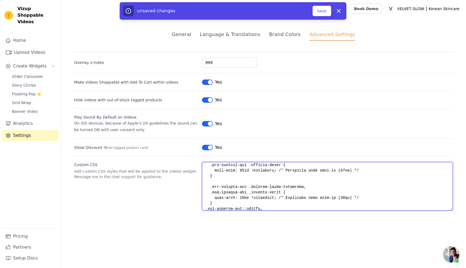
click at [244, 198] on textarea "Custom CSS" at bounding box center [327, 186] width 251 height 49
type textarea ".vizup-ml-2.vizup-text-green-600 { color: red !important; } @media screen and (…"
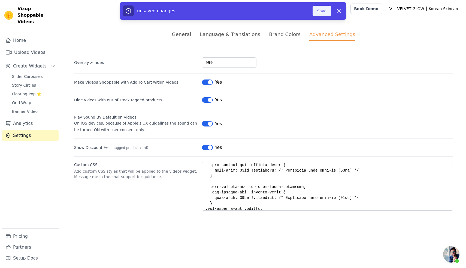
click at [325, 11] on button "Save" at bounding box center [322, 11] width 19 height 10
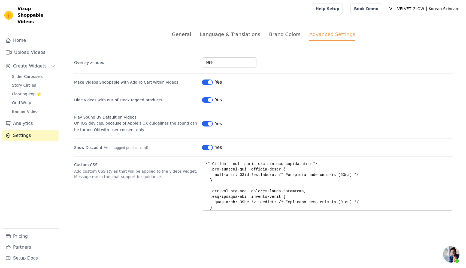
scroll to position [69, 0]
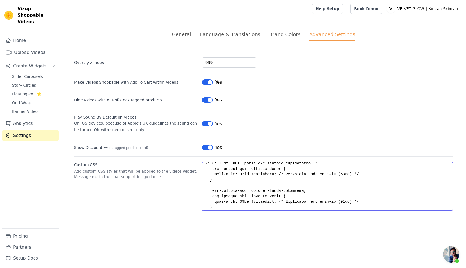
click at [244, 175] on textarea "Custom CSS" at bounding box center [327, 186] width 251 height 49
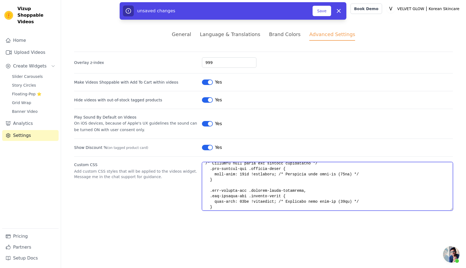
click at [244, 201] on textarea "Custom CSS" at bounding box center [327, 186] width 251 height 49
type textarea ".vizup-ml-2.vizup-text-green-600 { color: red !important; } @media screen and (…"
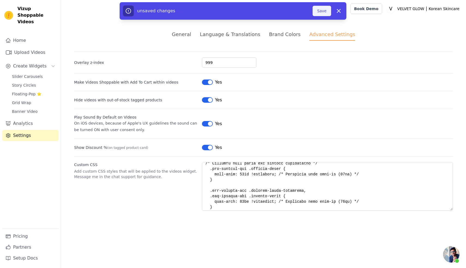
click at [323, 14] on button "Save" at bounding box center [322, 11] width 19 height 10
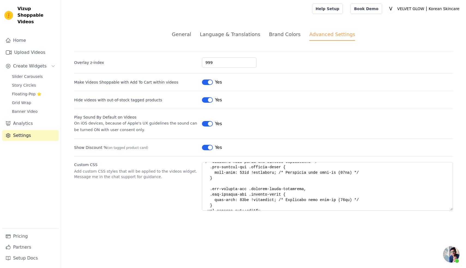
scroll to position [69, 0]
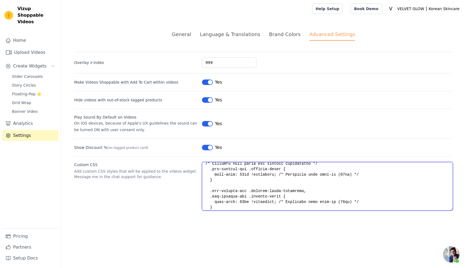
click at [244, 174] on textarea "Custom CSS" at bounding box center [327, 186] width 251 height 49
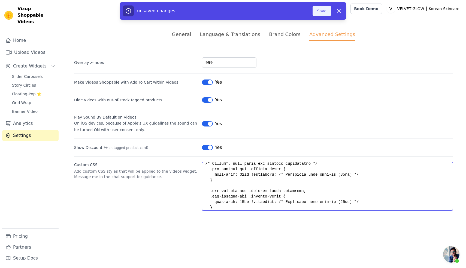
type textarea ".vizup-ml-2.vizup-text-green-600 { color: red !important; } @media screen and (…"
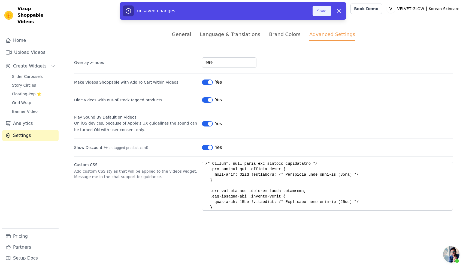
click at [319, 13] on button "Save" at bounding box center [322, 11] width 19 height 10
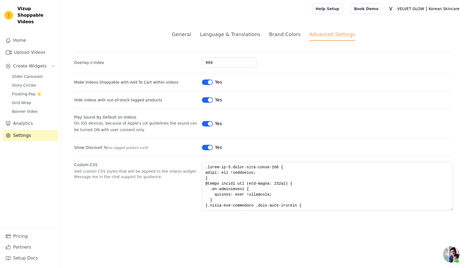
click at [277, 34] on div "Brand Colors" at bounding box center [285, 34] width 32 height 7
